Goal: Task Accomplishment & Management: Manage account settings

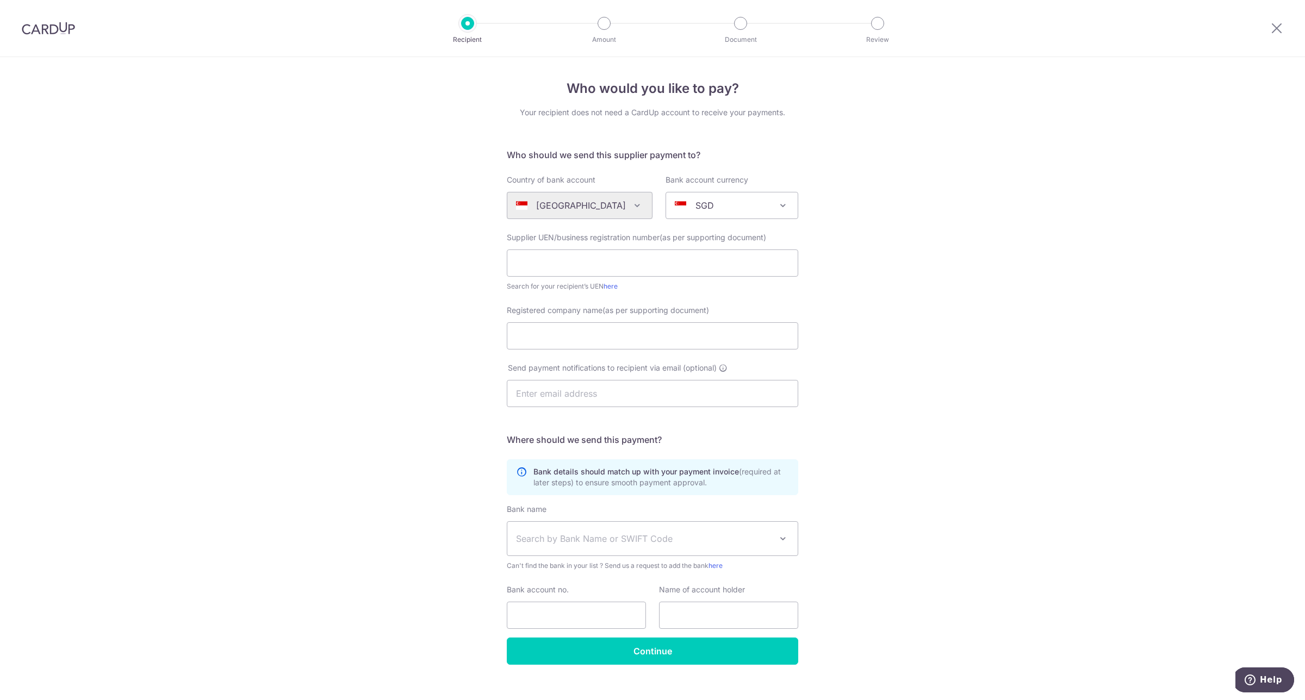
scroll to position [15, 0]
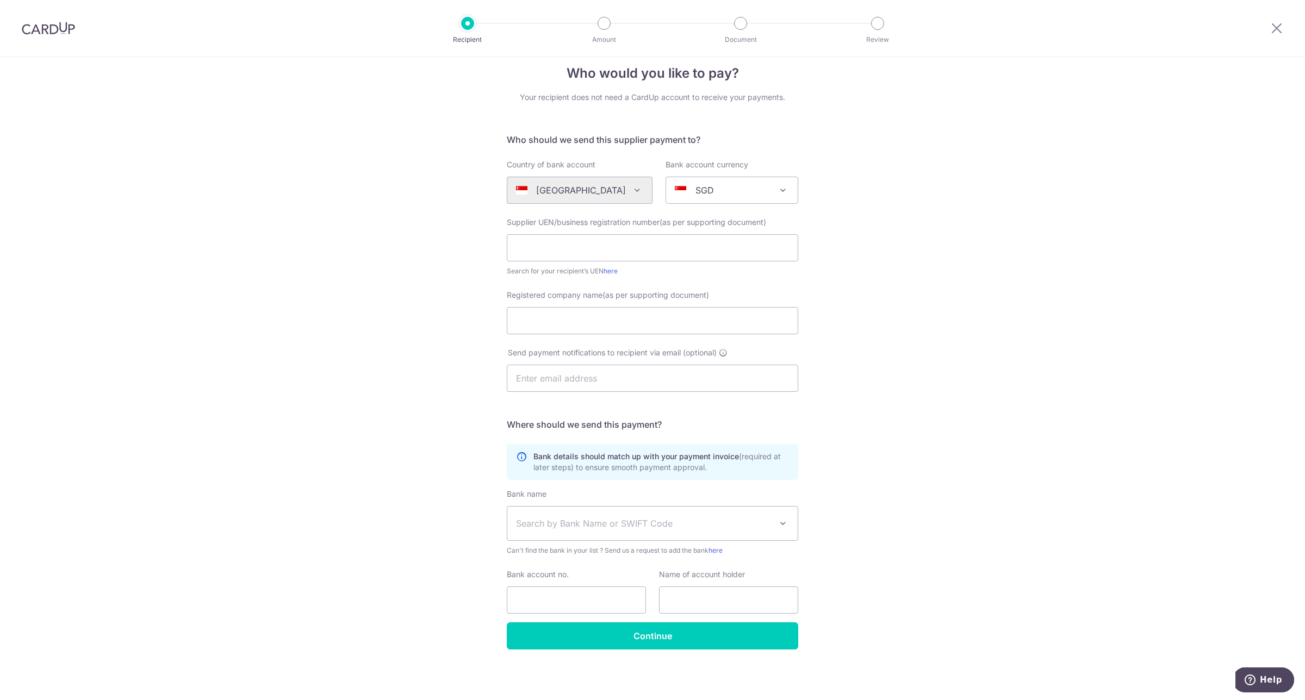
click at [1273, 18] on div at bounding box center [1276, 28] width 57 height 57
click at [1281, 31] on icon at bounding box center [1276, 28] width 13 height 14
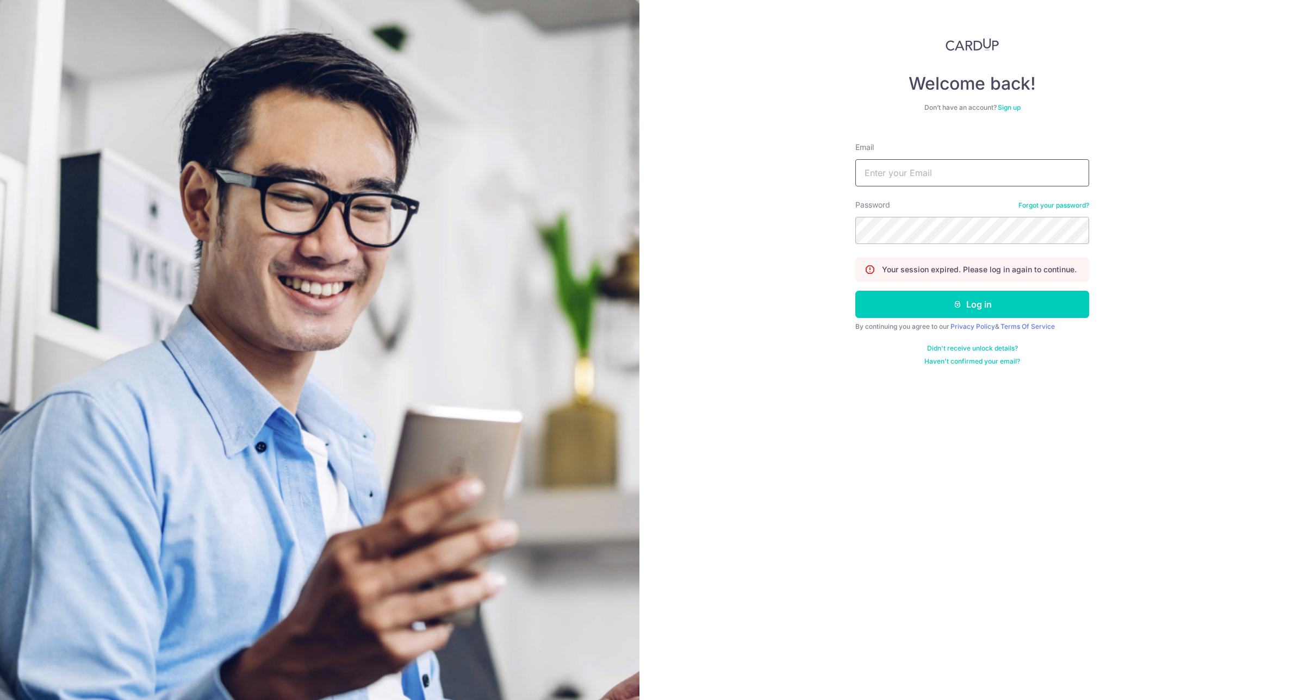
click at [933, 172] on input "Email" at bounding box center [972, 172] width 234 height 27
type input "[EMAIL_ADDRESS][DOMAIN_NAME]"
click at [987, 308] on button "Log in" at bounding box center [972, 304] width 234 height 27
